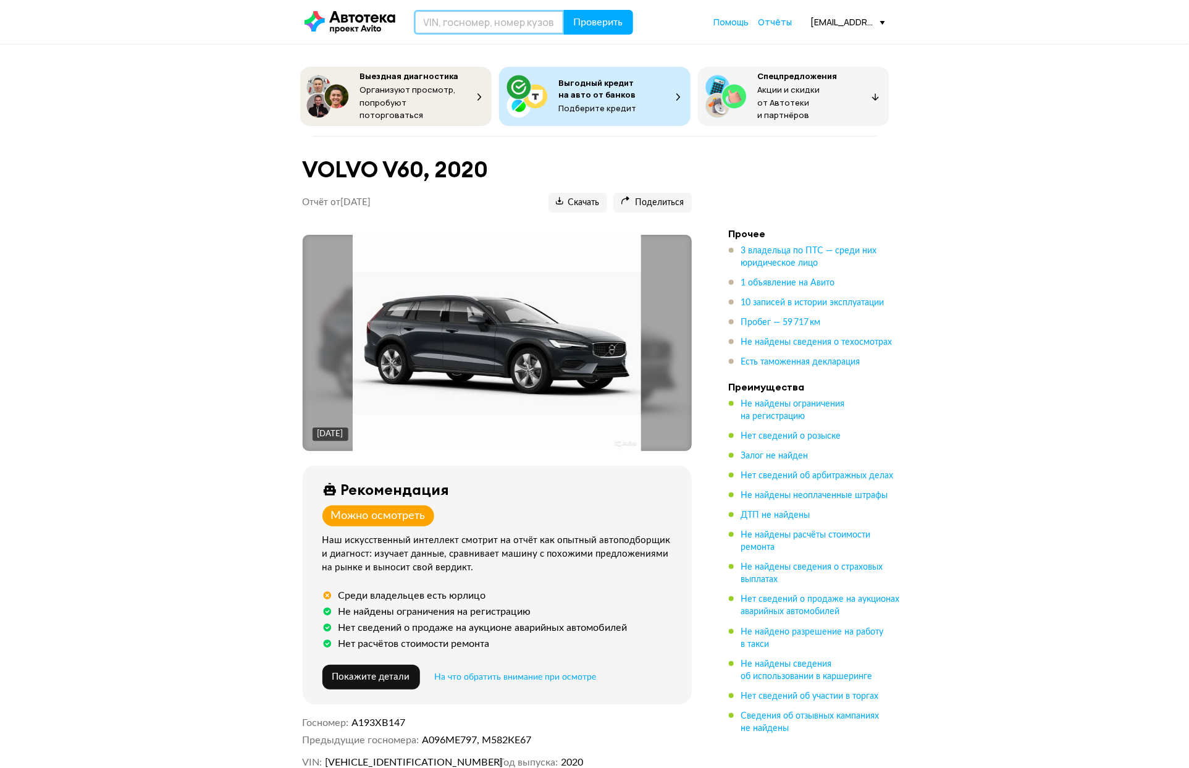
click at [474, 17] on input "text" at bounding box center [489, 22] width 151 height 25
paste input "[VEHICLE_IDENTIFICATION_NUMBER]"
type input "[VEHICLE_IDENTIFICATION_NUMBER]"
click at [592, 22] on span "Проверить" at bounding box center [598, 22] width 49 height 10
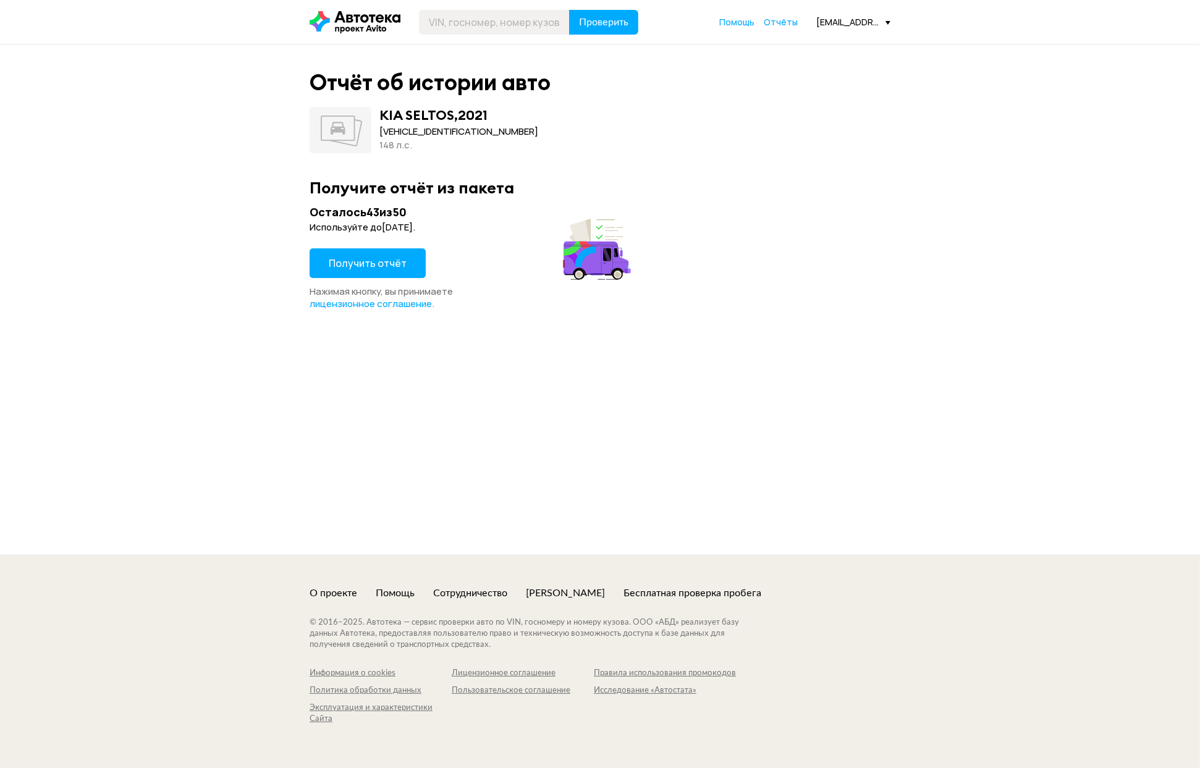
click at [359, 261] on span "Получить отчёт" at bounding box center [368, 263] width 78 height 14
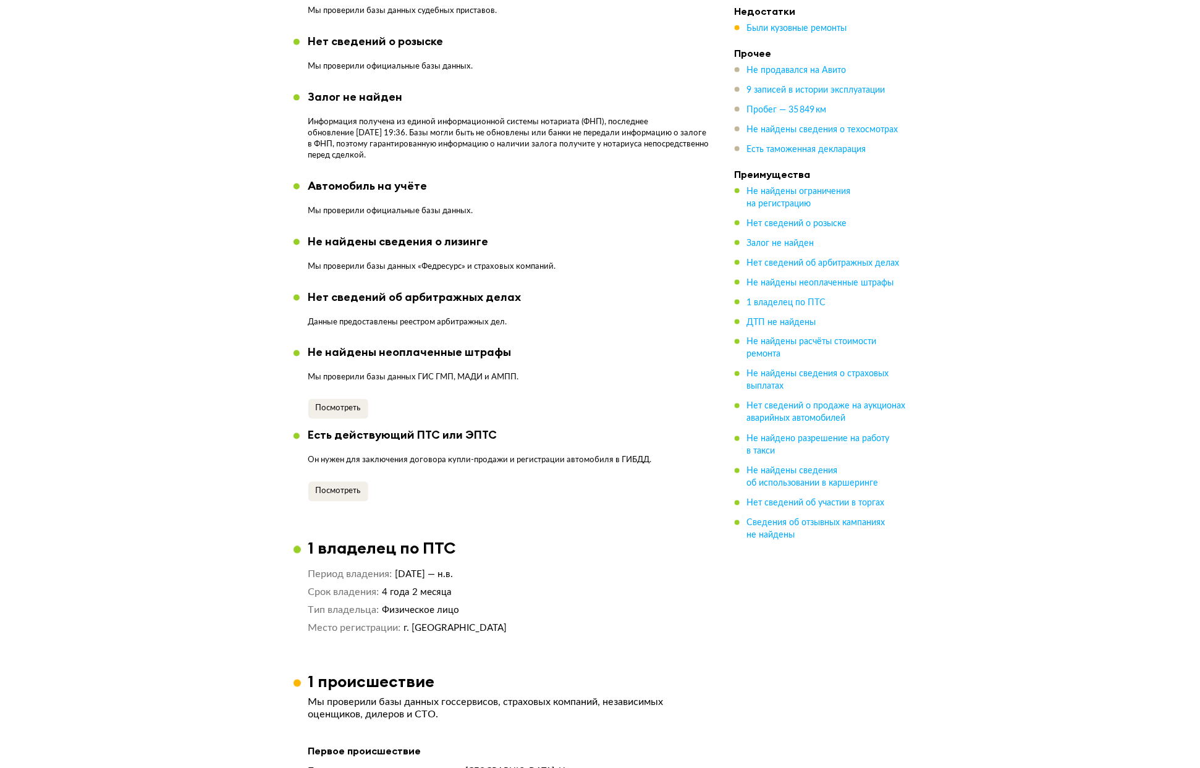
scroll to position [760, 0]
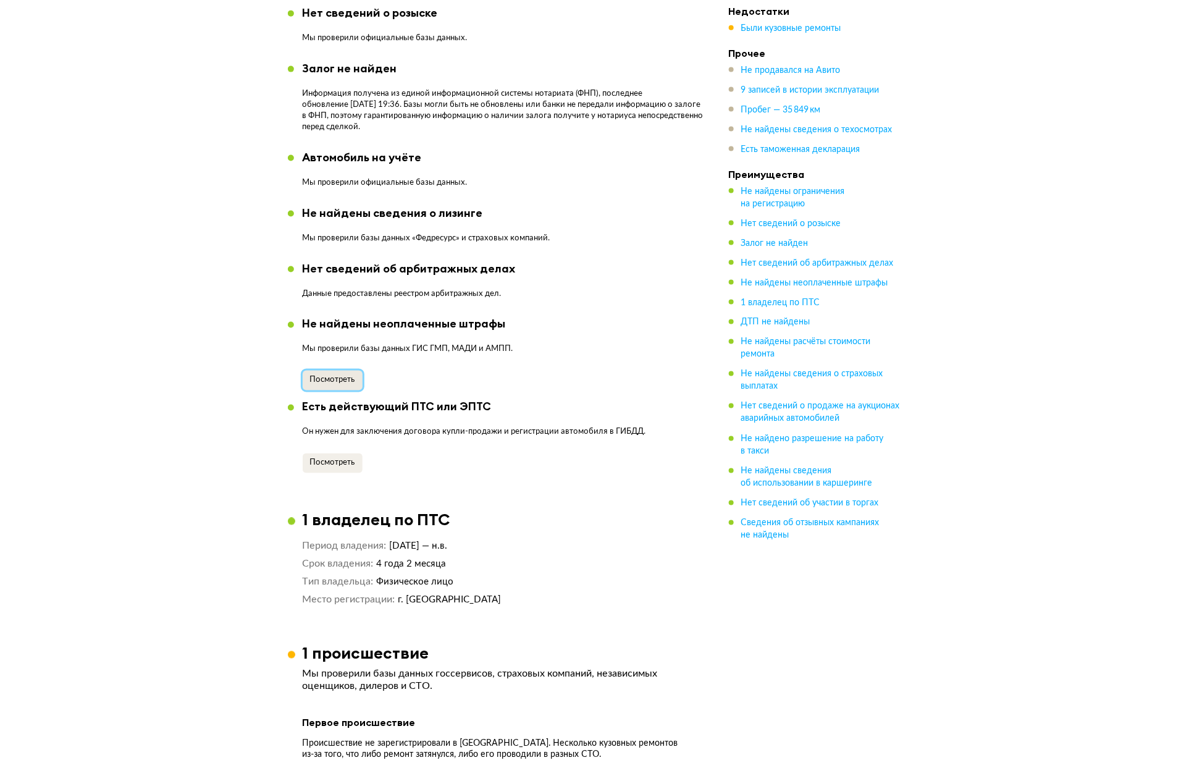
click at [334, 376] on span "Посмотреть" at bounding box center [332, 380] width 45 height 8
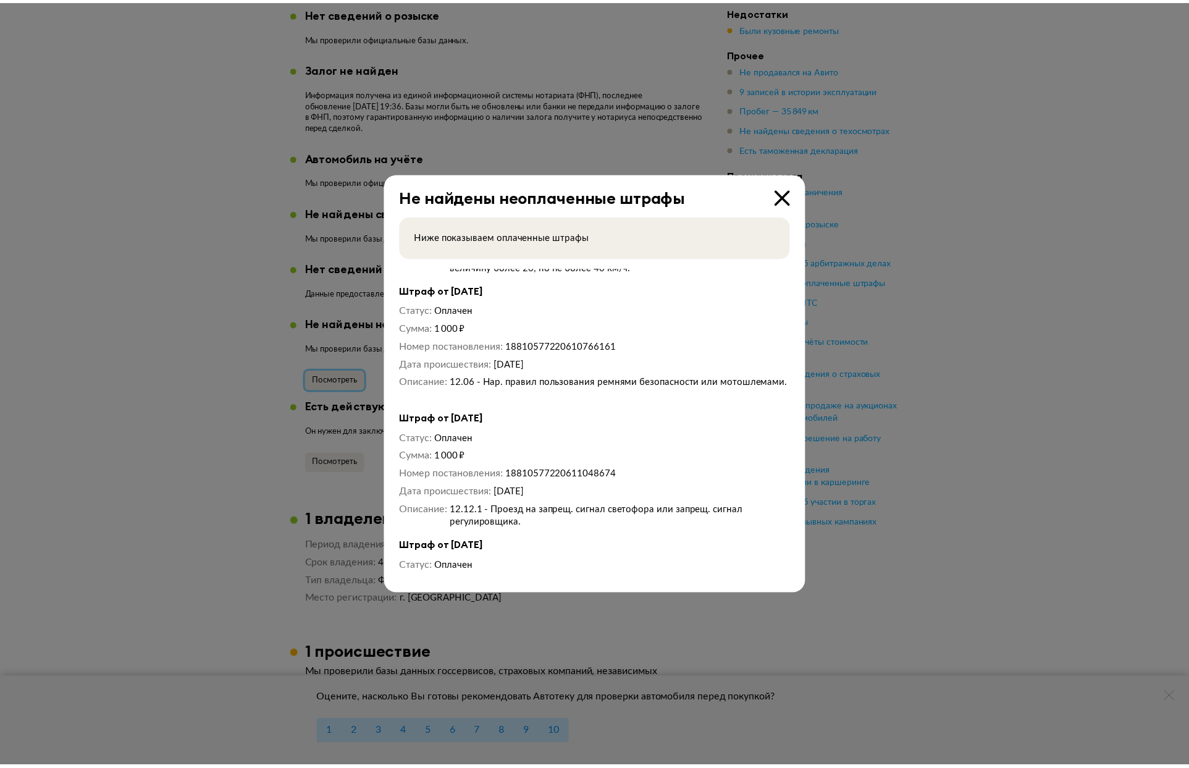
scroll to position [109, 0]
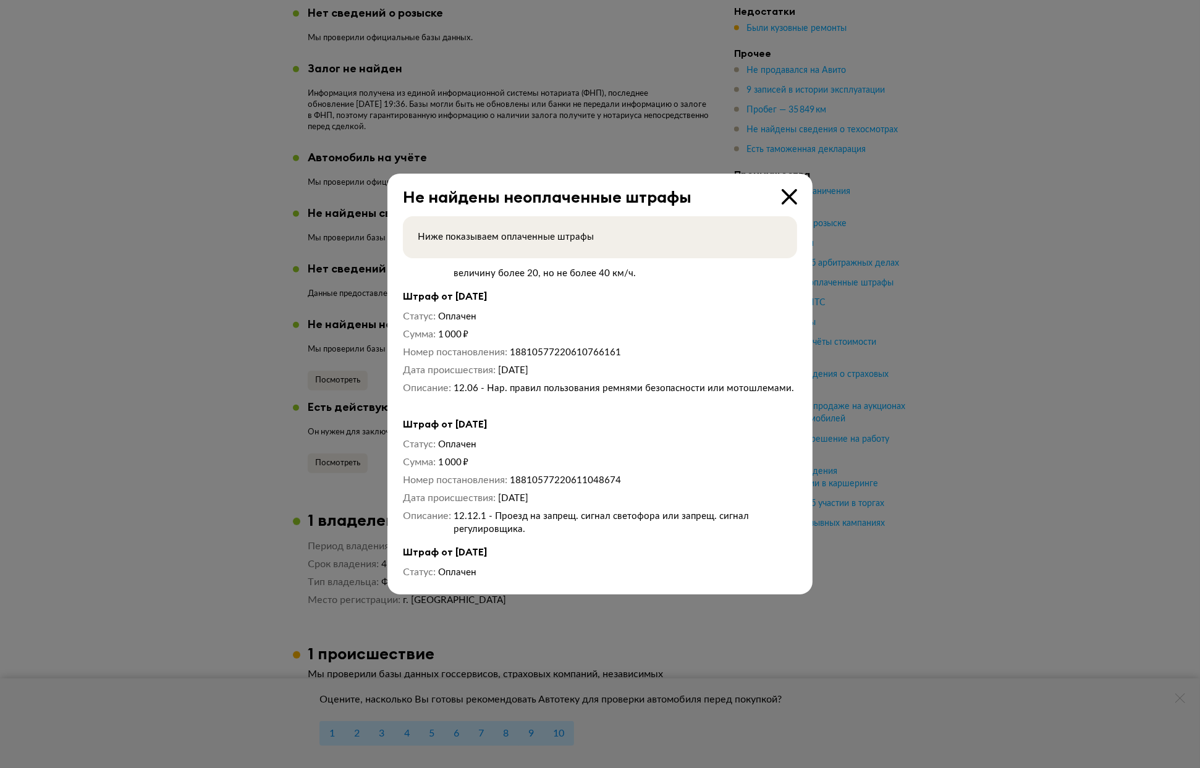
click at [88, 354] on div at bounding box center [600, 384] width 1200 height 768
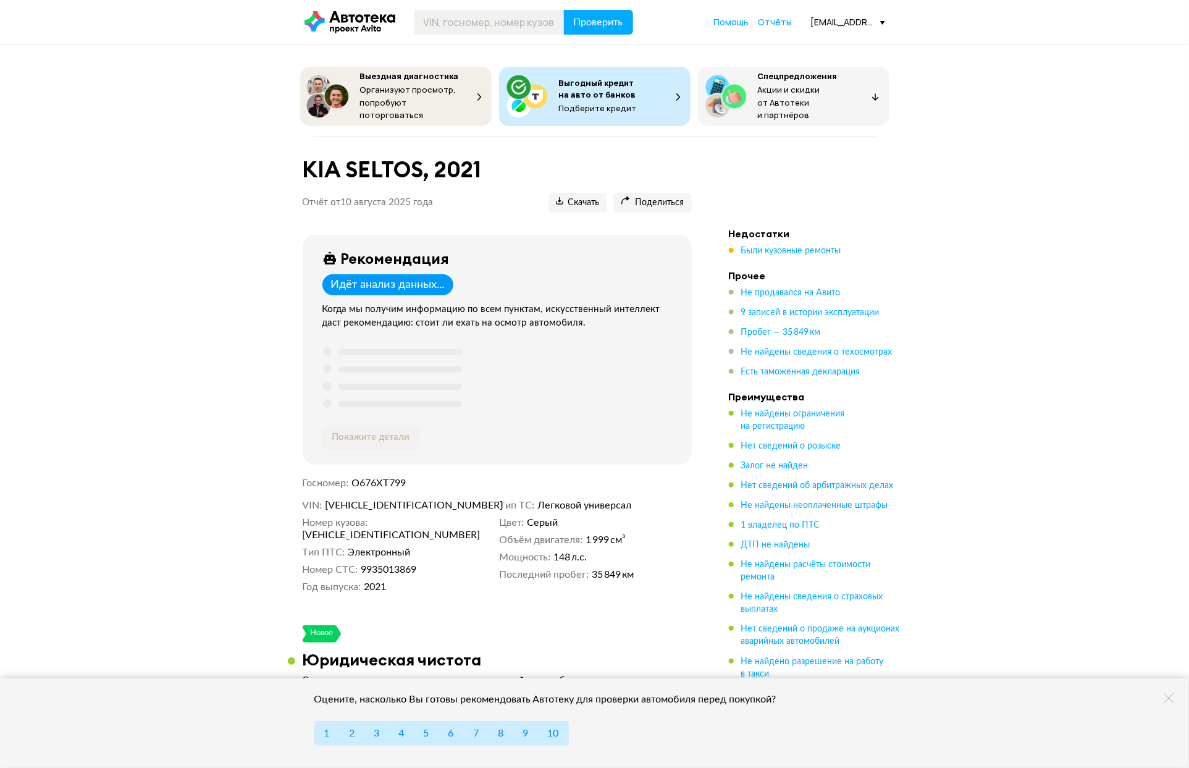
scroll to position [137, 0]
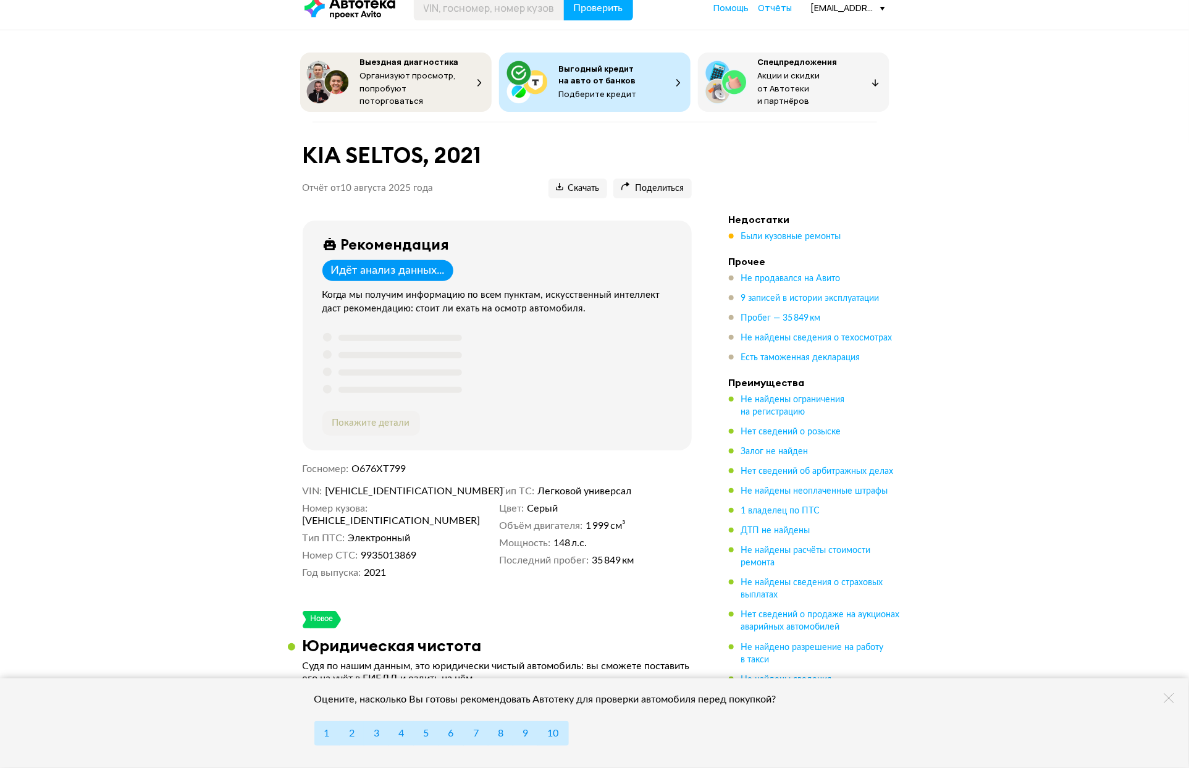
scroll to position [0, 0]
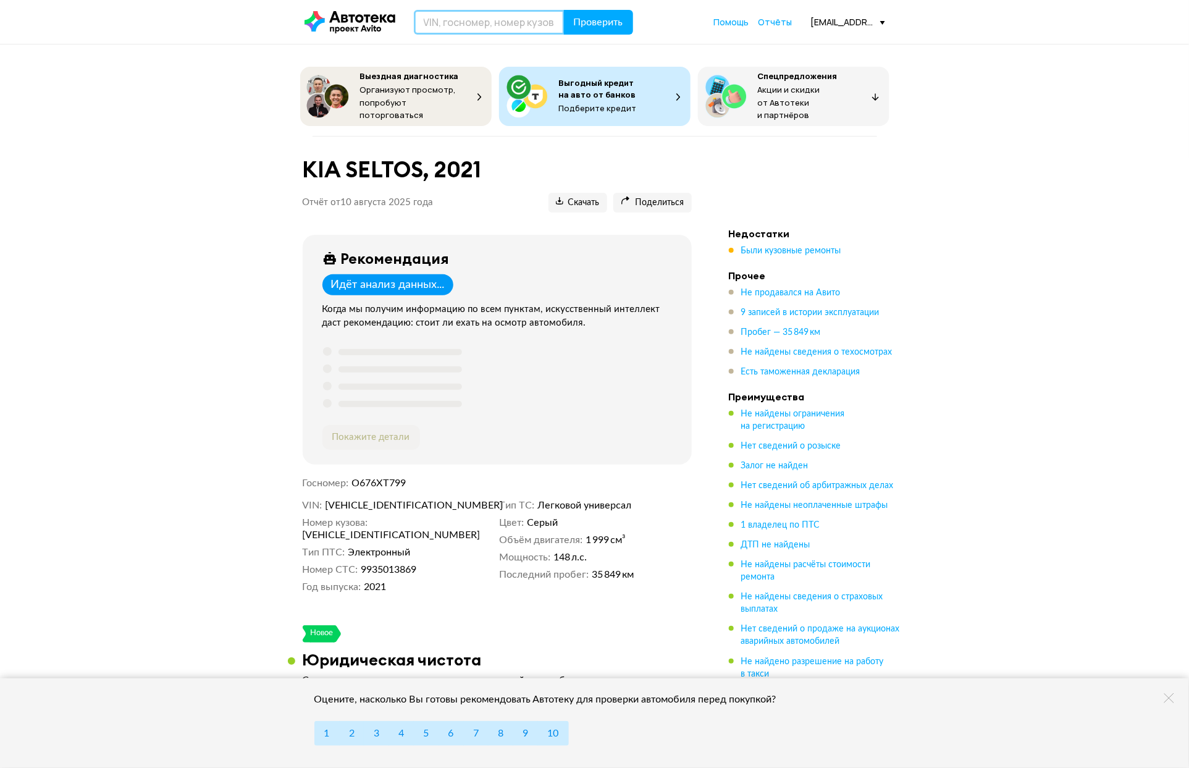
click at [454, 22] on input "text" at bounding box center [489, 22] width 151 height 25
paste input "[US_VEHICLE_IDENTIFICATION_NUMBER]"
type input "[US_VEHICLE_IDENTIFICATION_NUMBER]"
click at [599, 17] on span "Проверить" at bounding box center [598, 22] width 49 height 10
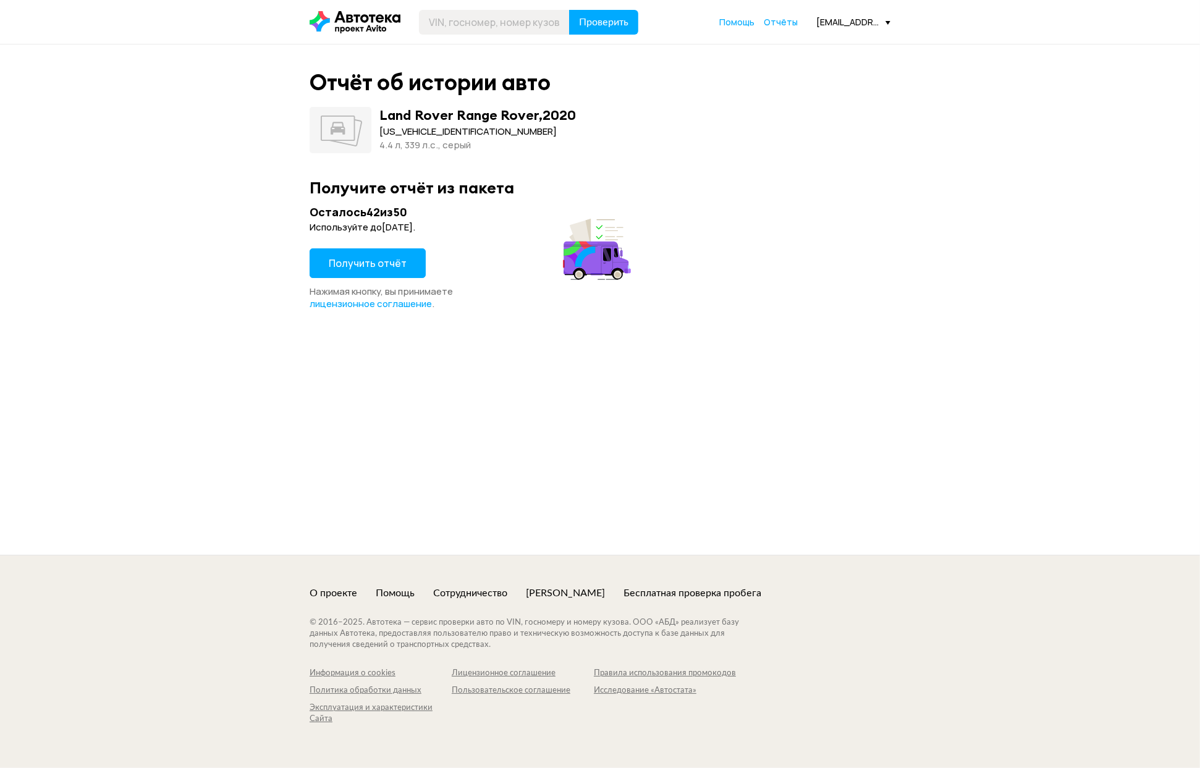
click at [353, 264] on span "Получить отчёт" at bounding box center [368, 263] width 78 height 14
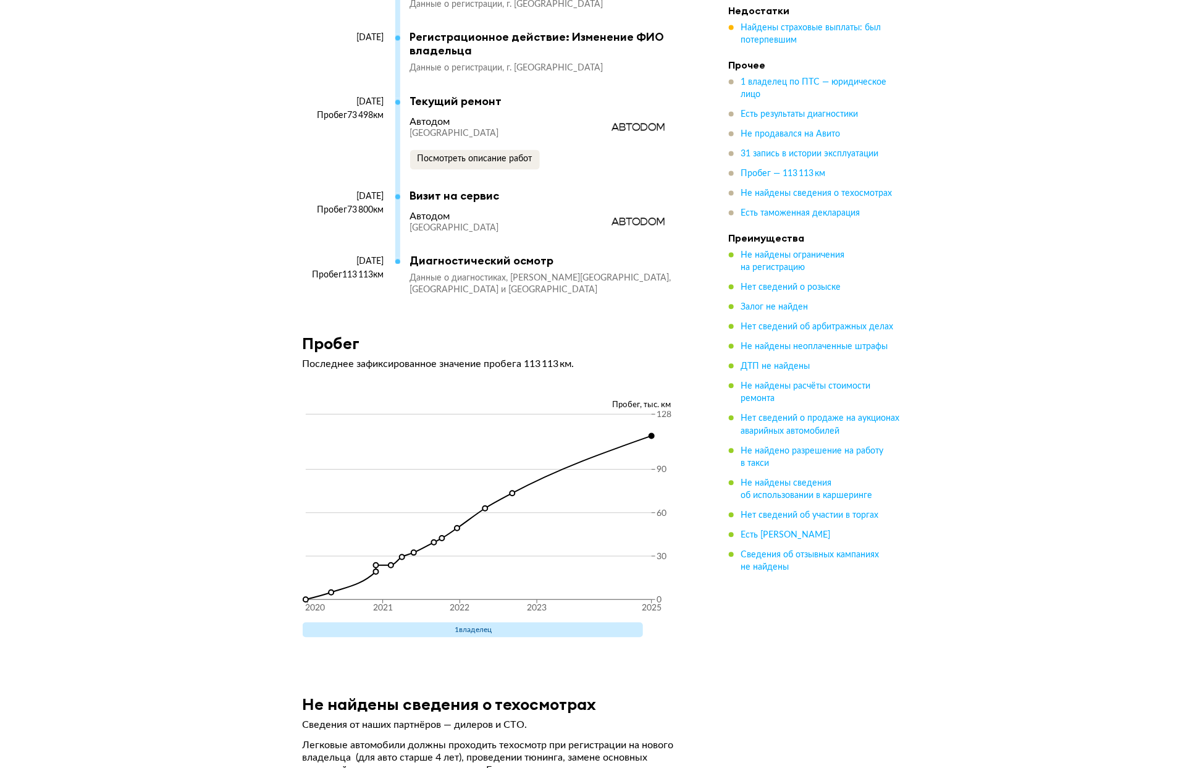
scroll to position [5381, 0]
